Goal: Task Accomplishment & Management: Use online tool/utility

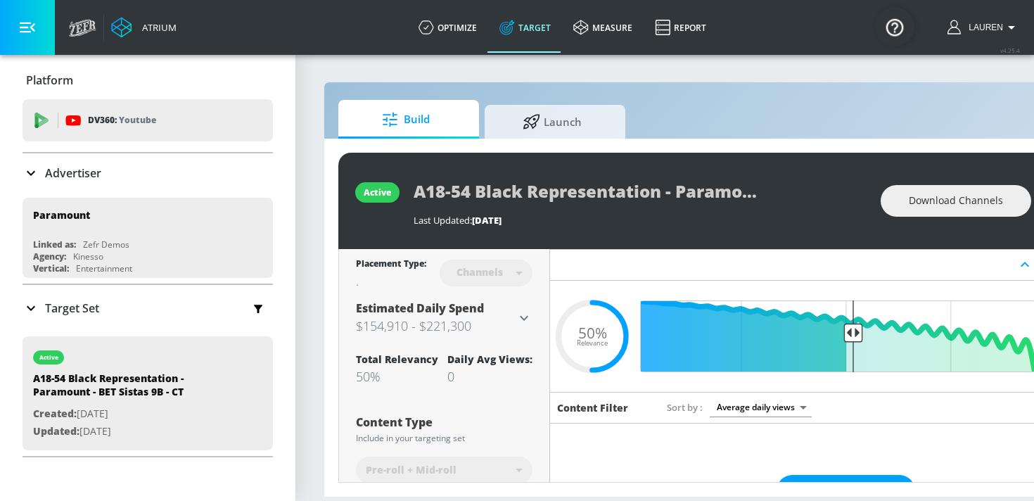
click at [523, 318] on icon at bounding box center [524, 317] width 8 height 5
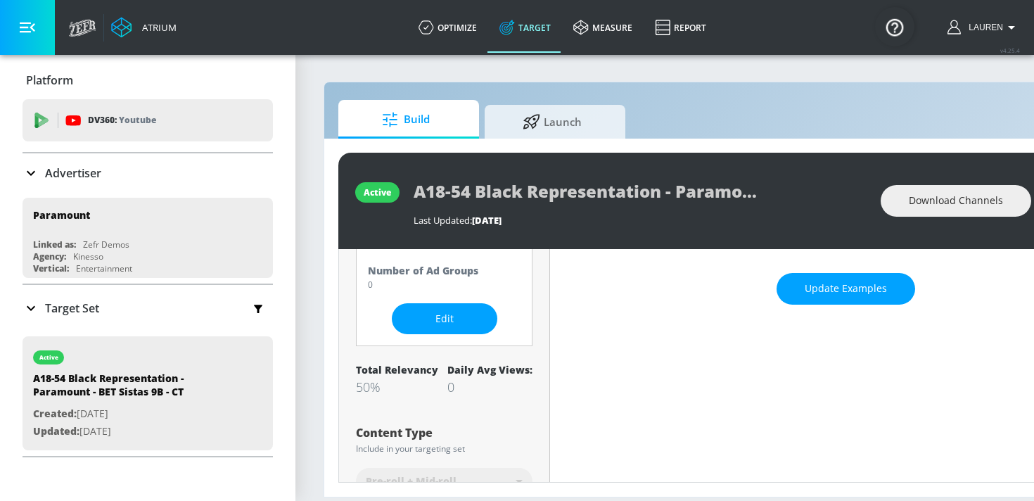
scroll to position [199, 0]
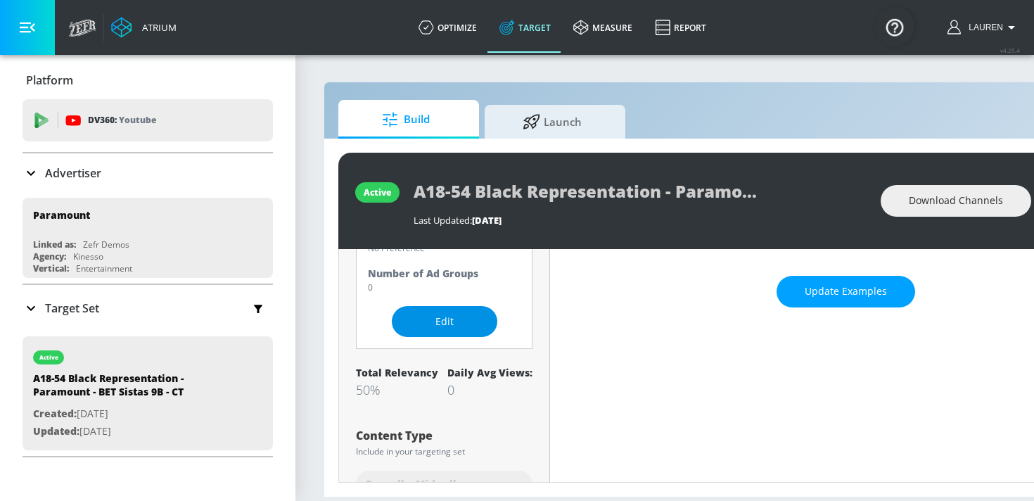
click at [453, 333] on button "Edit" at bounding box center [444, 322] width 105 height 32
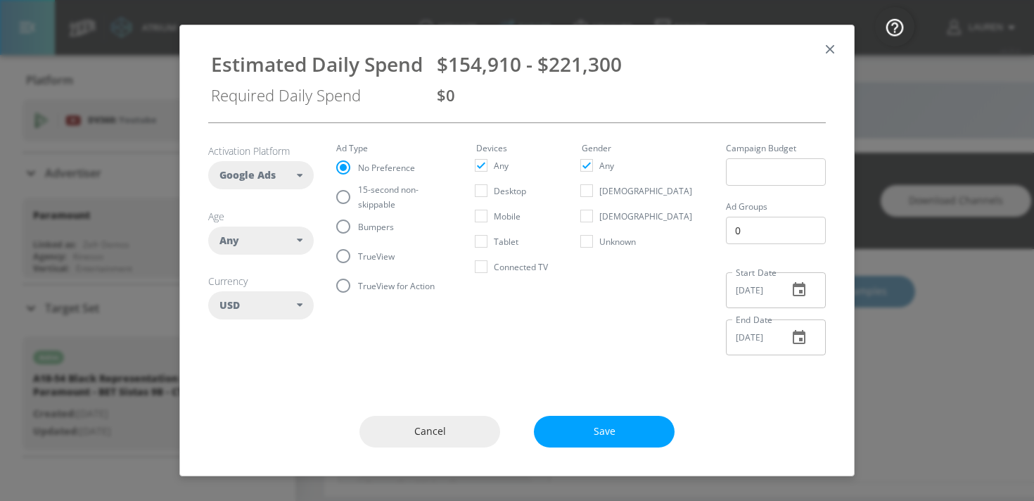
click at [272, 226] on div "Any" at bounding box center [260, 240] width 105 height 28
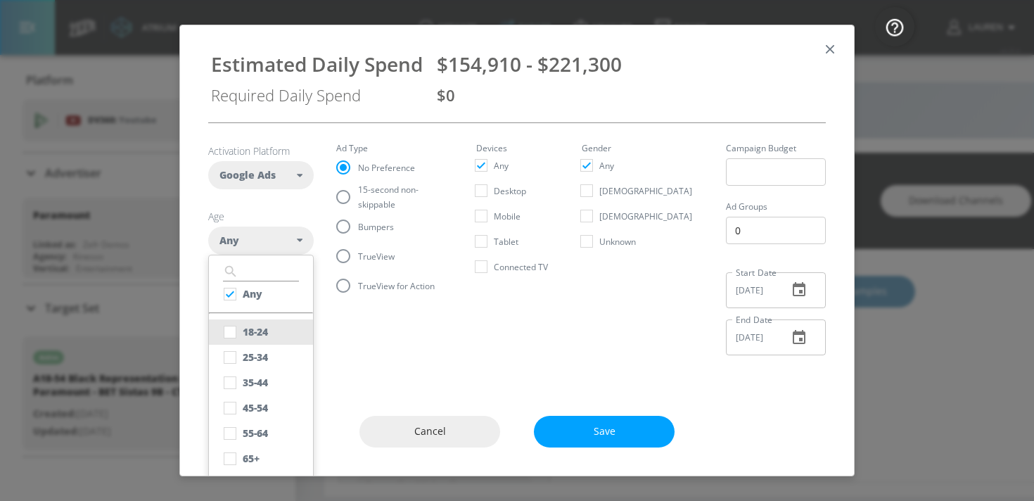
scroll to position [7, 0]
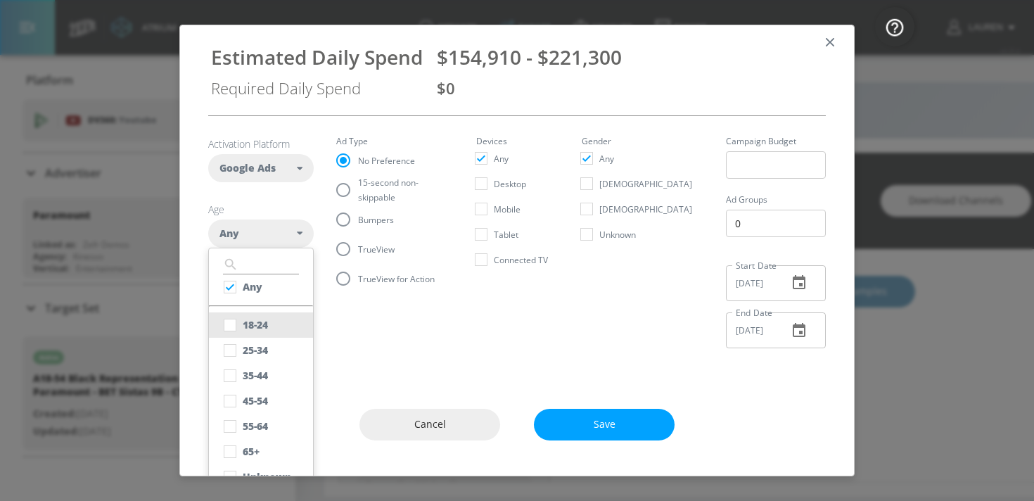
click at [251, 327] on div "18-24" at bounding box center [255, 324] width 25 height 13
checkbox input "false"
checkbox input "true"
click at [245, 351] on div "25-34" at bounding box center [255, 349] width 25 height 13
checkbox input "true"
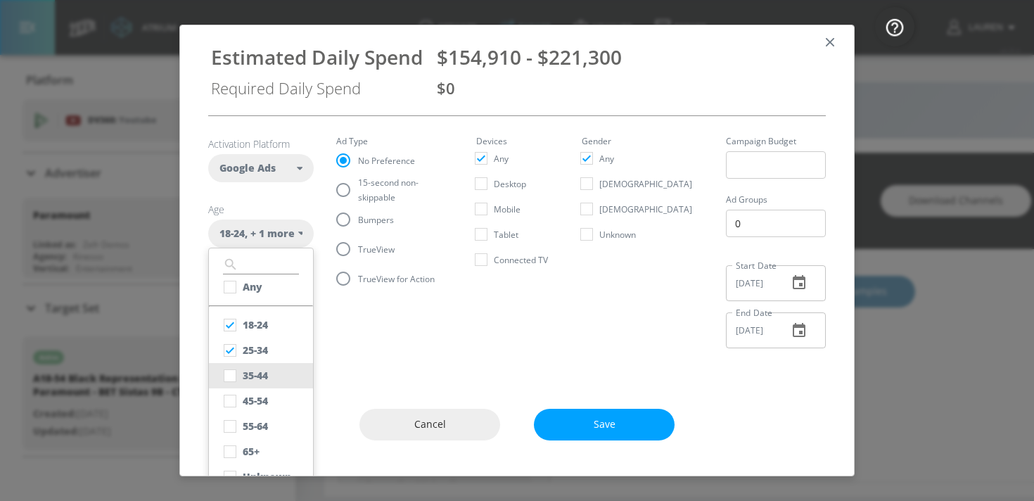
click at [245, 373] on div "35-44" at bounding box center [255, 374] width 25 height 13
checkbox input "true"
click at [245, 395] on div "45-54" at bounding box center [255, 400] width 25 height 13
checkbox input "true"
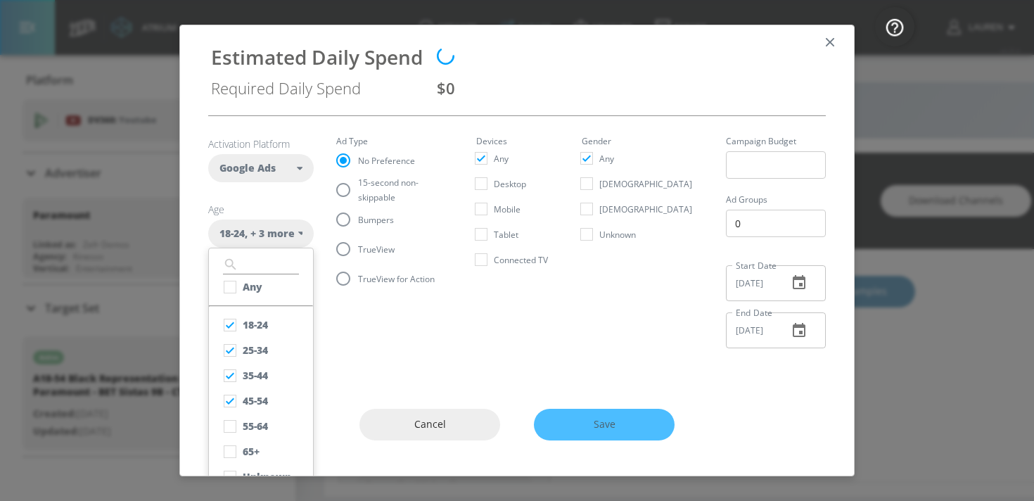
click at [500, 356] on section "Activation Platform Google Ads DV360 Google Ads Age [DEMOGRAPHIC_DATA] , + 3 mo…" at bounding box center [516, 237] width 617 height 243
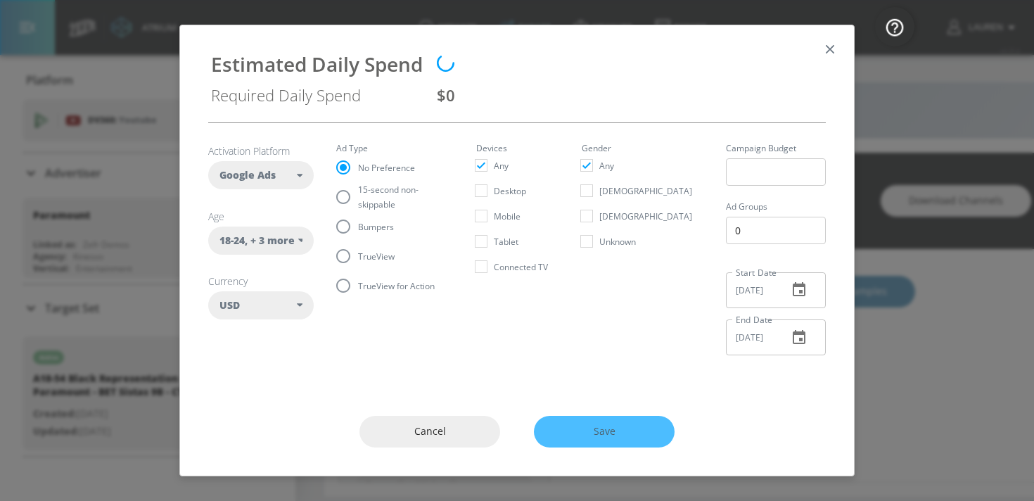
click at [359, 188] on label "15-second non-skippable" at bounding box center [385, 197] width 114 height 30
click at [358, 188] on input "15-second non-skippable" at bounding box center [343, 197] width 30 height 30
radio input "true"
radio input "false"
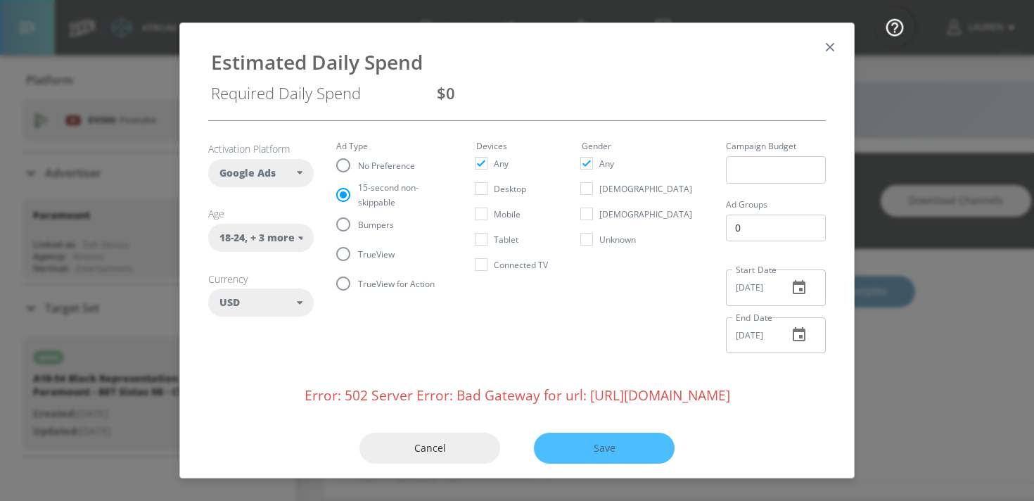
click at [538, 54] on div "Estimated Daily Spend Required Daily Spend $0" at bounding box center [517, 71] width 640 height 75
click at [432, 75] on div "Estimated Daily Spend Required Daily Spend $0" at bounding box center [517, 71] width 640 height 75
click at [442, 115] on div "Estimated Daily Spend Required Daily Spend $0" at bounding box center [517, 71] width 674 height 97
click at [557, 444] on div "Cancel Save" at bounding box center [517, 448] width 674 height 88
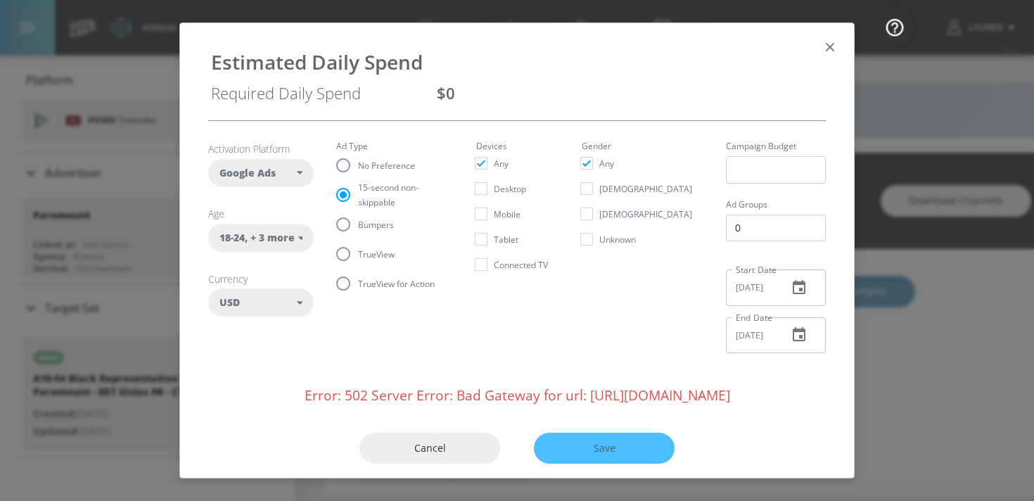
click at [596, 445] on div "Cancel Save" at bounding box center [517, 448] width 674 height 88
click at [414, 445] on span "Cancel" at bounding box center [429, 448] width 84 height 18
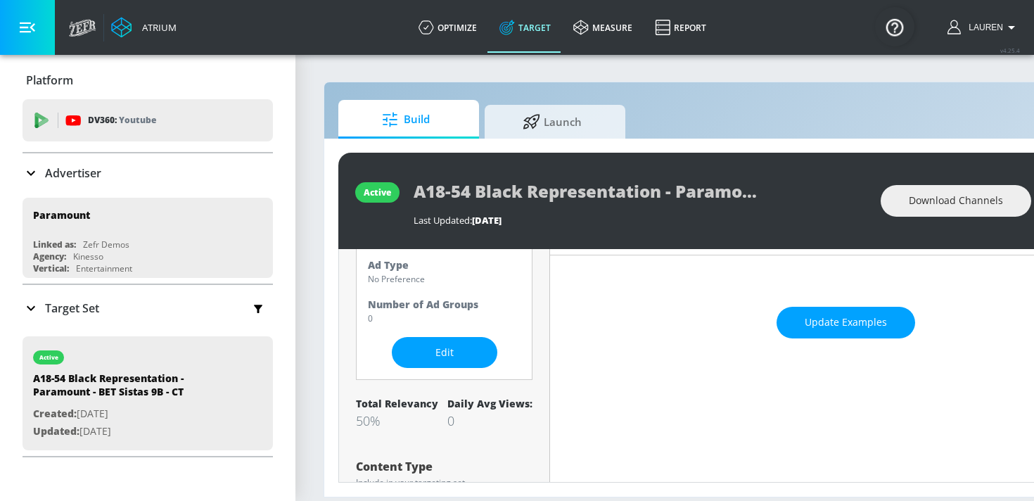
scroll to position [172, 0]
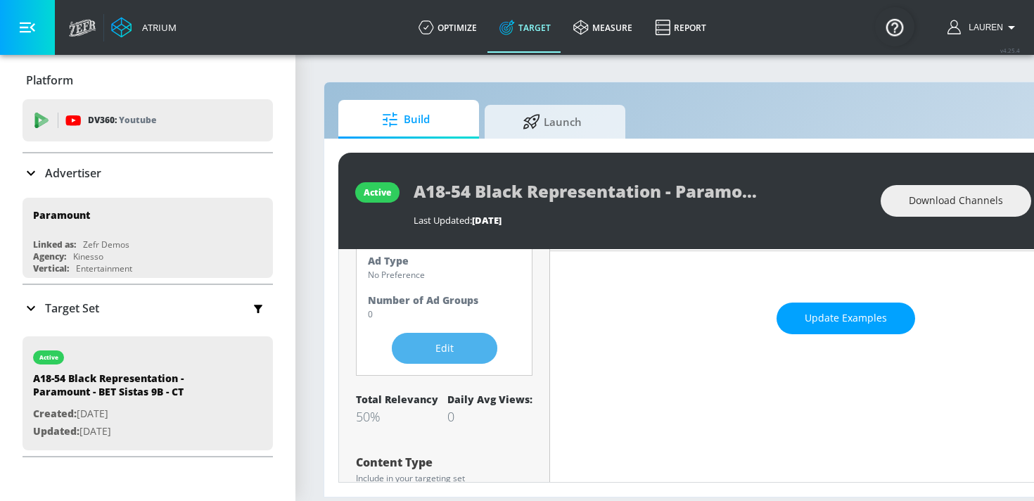
click at [459, 348] on span "Edit" at bounding box center [444, 349] width 49 height 18
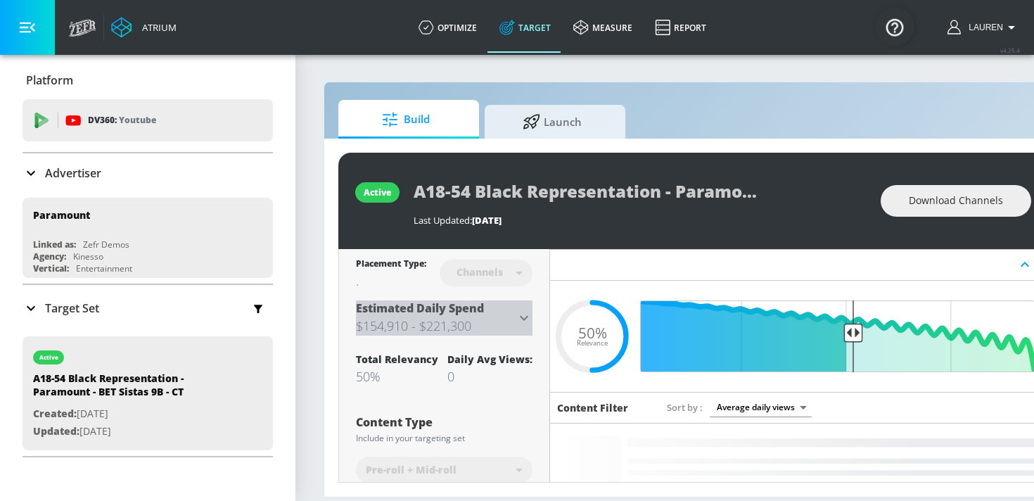
click at [501, 314] on div "Estimated Daily Spend $154,910 - $221,300" at bounding box center [436, 317] width 160 height 35
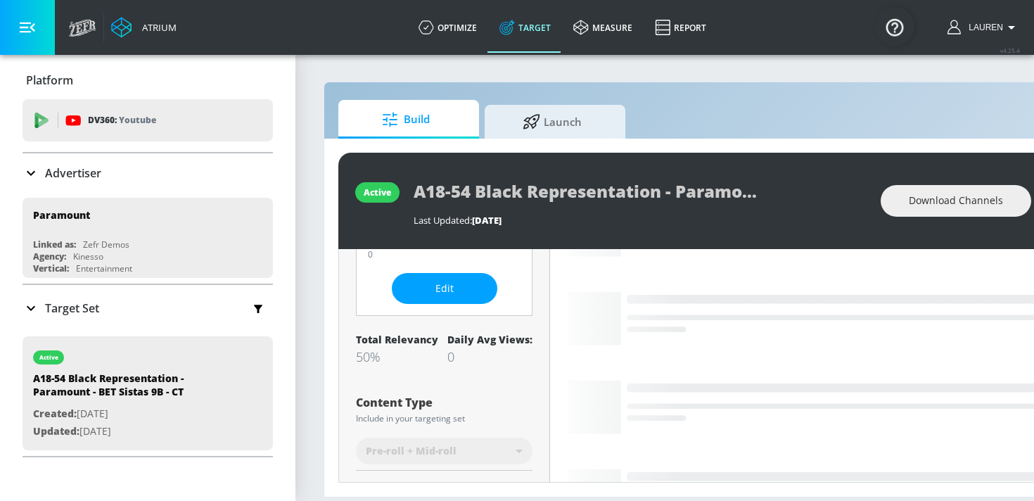
scroll to position [231, 0]
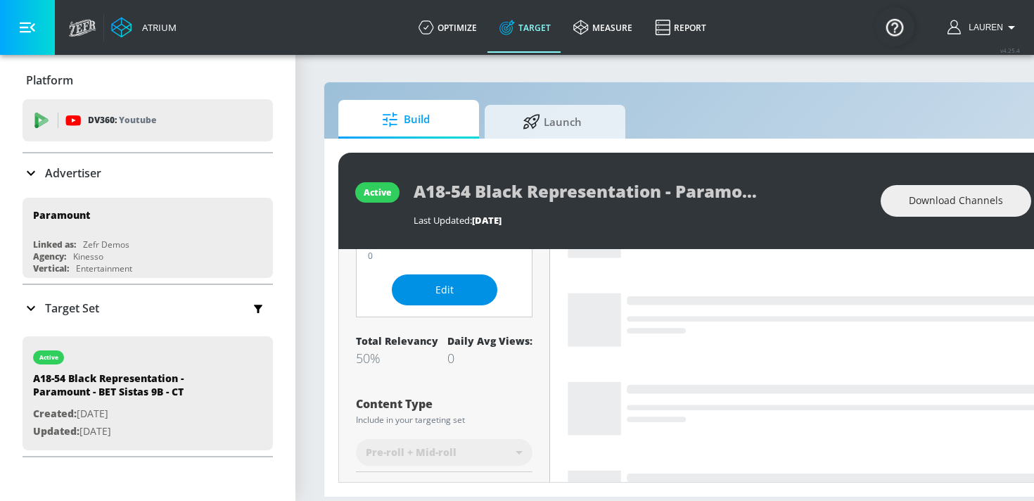
click at [437, 292] on span "Edit" at bounding box center [444, 290] width 49 height 18
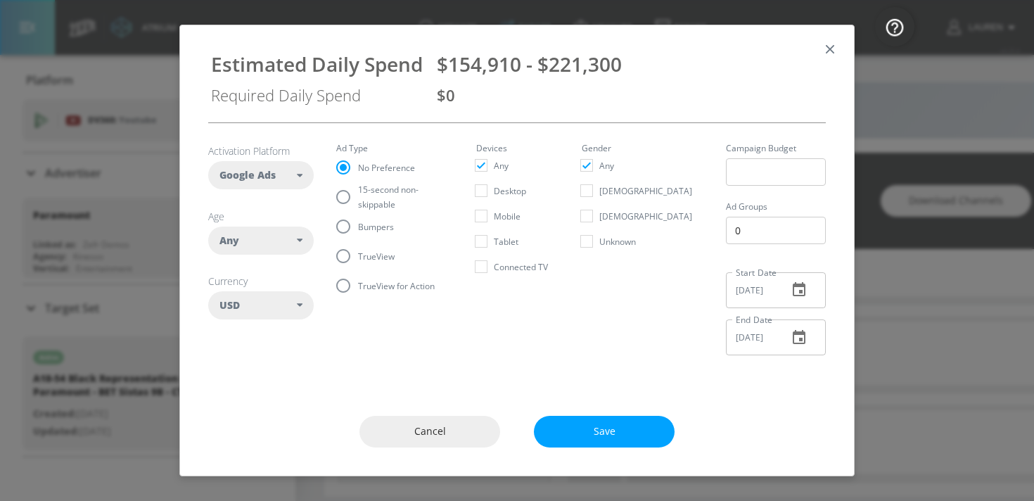
click at [277, 245] on div "Any" at bounding box center [257, 240] width 77 height 14
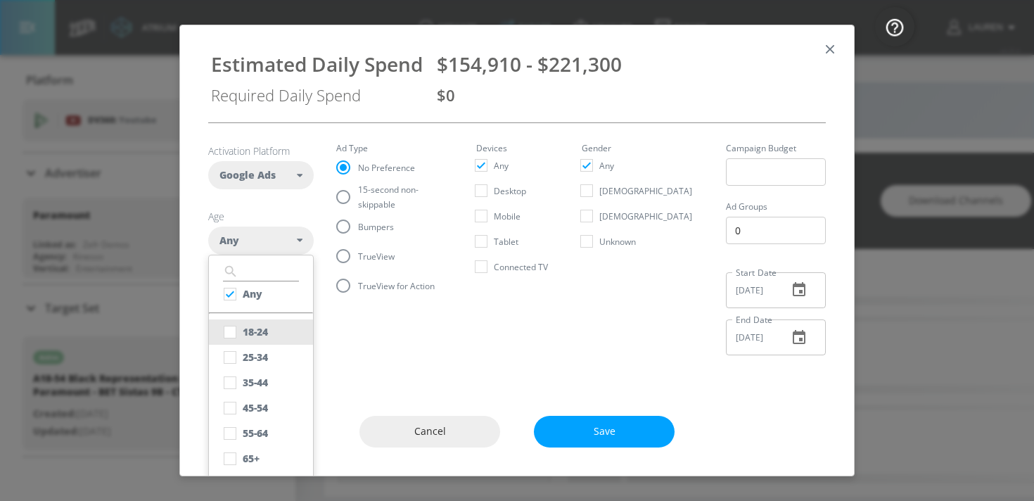
click at [254, 342] on button "18-24" at bounding box center [261, 331] width 104 height 25
checkbox input "false"
checkbox input "true"
click at [254, 359] on div "25-34" at bounding box center [255, 356] width 25 height 13
checkbox input "true"
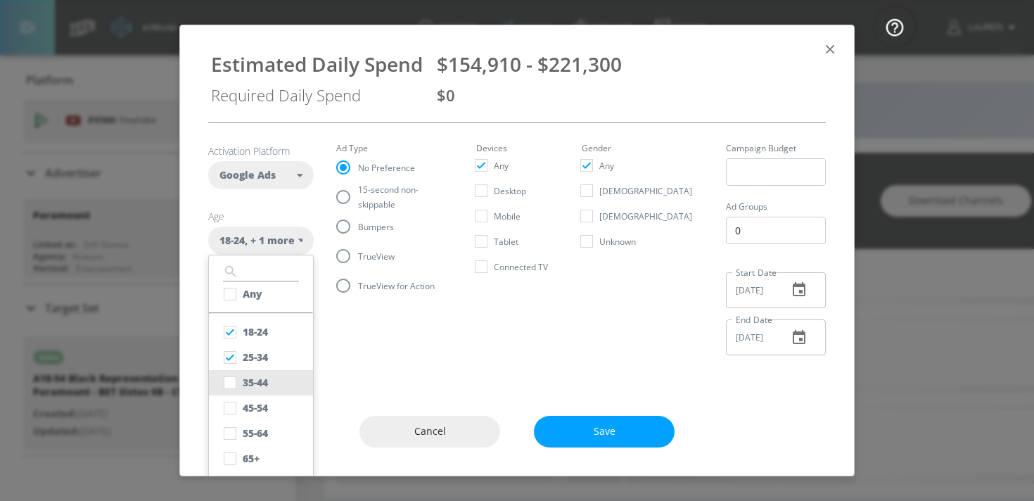
click at [254, 385] on div "35-44" at bounding box center [255, 381] width 25 height 13
checkbox input "true"
click at [254, 404] on div "45-54" at bounding box center [255, 407] width 25 height 13
checkbox input "true"
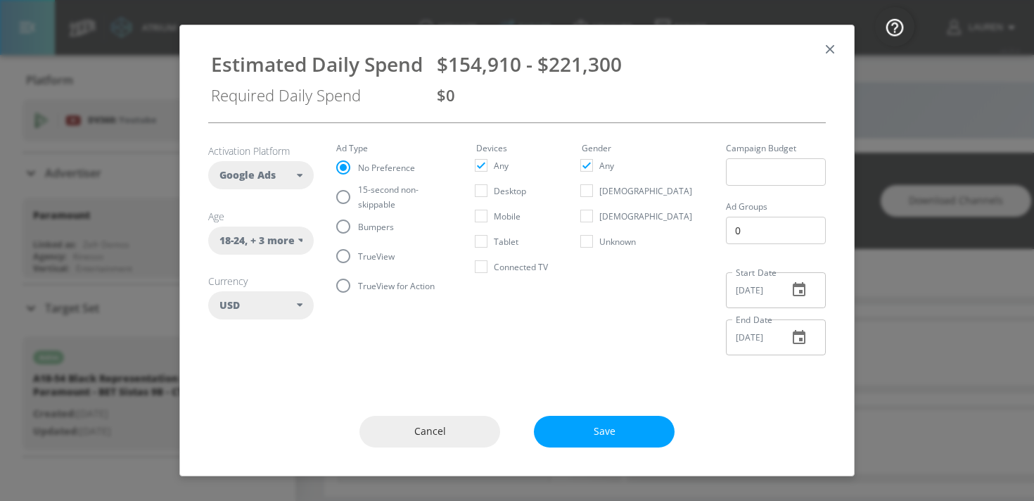
click at [406, 347] on section "Activation Platform Google Ads DV360 Google Ads Age [DEMOGRAPHIC_DATA] , + 3 mo…" at bounding box center [516, 244] width 617 height 243
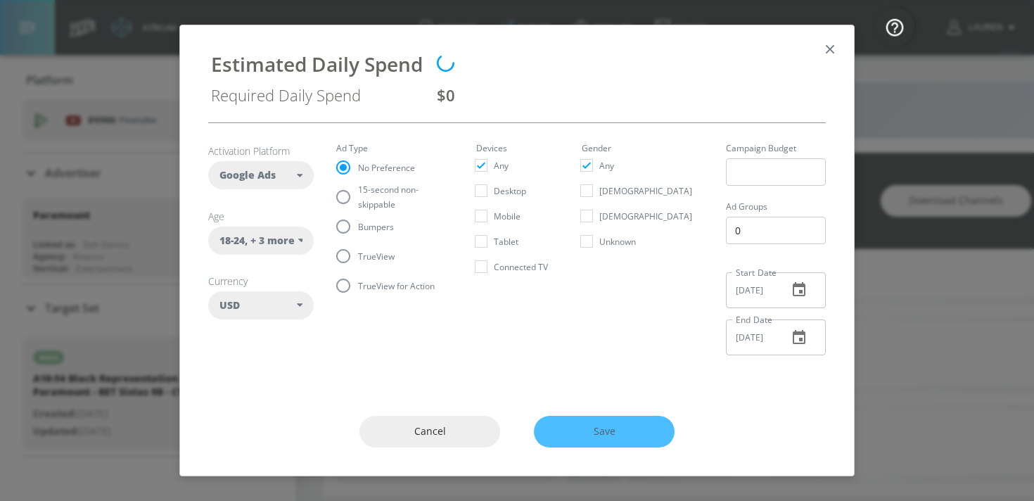
click at [378, 185] on label "15-second non-skippable" at bounding box center [385, 197] width 114 height 30
click at [358, 185] on input "15-second non-skippable" at bounding box center [343, 197] width 30 height 30
radio input "true"
radio input "false"
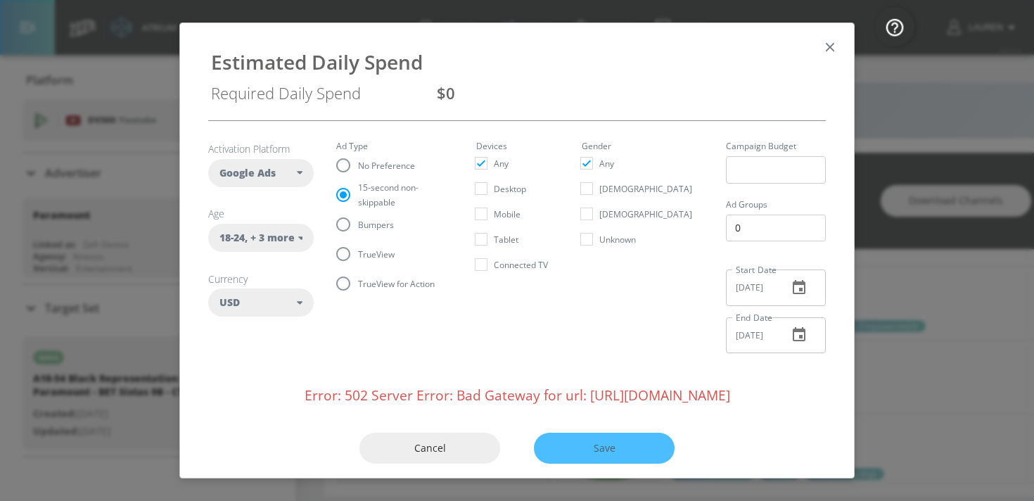
click at [839, 39] on div "Estimated Daily Spend Required Daily Spend $0" at bounding box center [517, 71] width 674 height 97
click at [825, 41] on icon "button" at bounding box center [829, 46] width 15 height 15
